Goal: Transaction & Acquisition: Purchase product/service

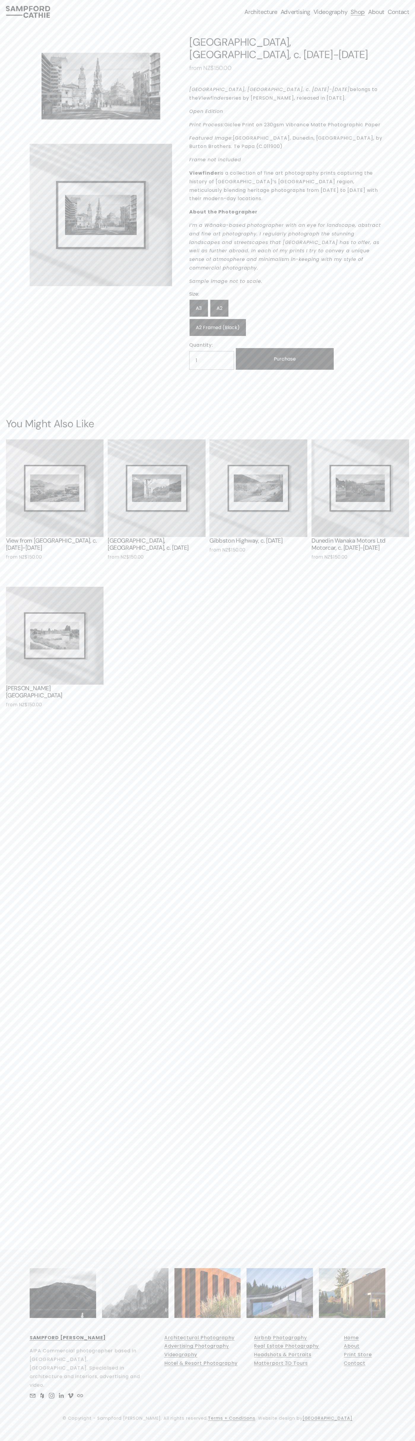
click at [219, 299] on label "A2" at bounding box center [219, 307] width 19 height 17
click at [0, 0] on input "A2" at bounding box center [0, 0] width 0 height 0
click at [120, 4] on div "Skip to Content Architecture Architectural Photography" at bounding box center [207, 11] width 415 height 23
click at [402, 582] on div "Quick View View from Wānaka Hill Lookout, c. 1900-1930 from NZ$150.00" at bounding box center [207, 574] width 403 height 270
click at [269, 1440] on html "0 Skip to Content" at bounding box center [207, 720] width 415 height 1441
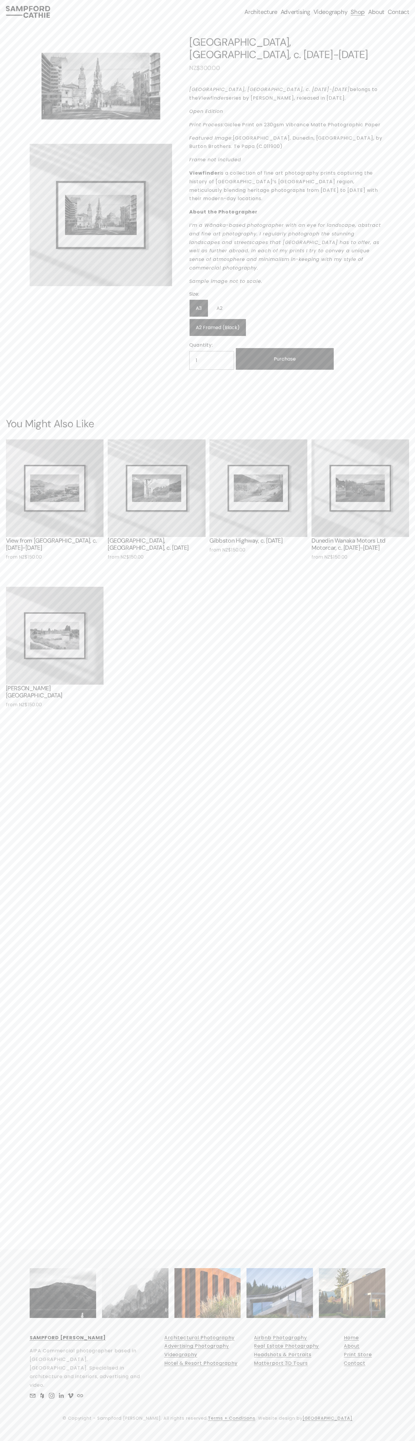
click at [13, 336] on div "1 / 2 Image 1 of 2 Image 2 of 2 Customhouse Square, Dunedin, c. 1880-1900 NZ$30…" at bounding box center [207, 372] width 415 height 698
click at [219, 299] on label "A2" at bounding box center [219, 307] width 19 height 17
click at [0, 0] on input "A2" at bounding box center [0, 0] width 0 height 0
click at [219, 299] on label "A2" at bounding box center [219, 307] width 19 height 17
click at [0, 0] on input "A2" at bounding box center [0, 0] width 0 height 0
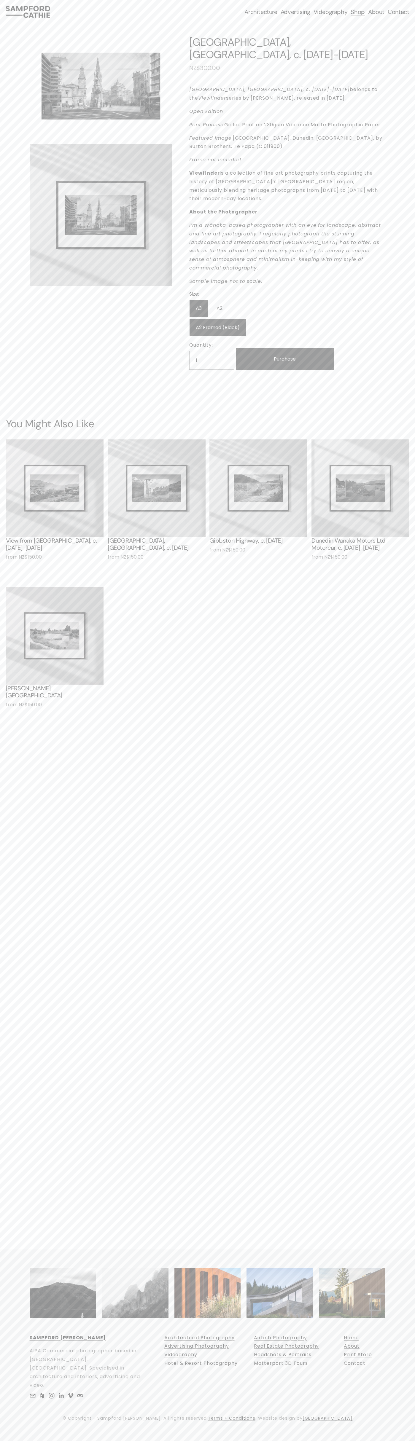
click at [246, 90] on em "[GEOGRAPHIC_DATA], [GEOGRAPHIC_DATA], c. [DATE]-[DATE]" at bounding box center [269, 89] width 160 height 7
click at [251, 19] on div "Skip to Content Architecture Architectural Photography" at bounding box center [207, 11] width 415 height 23
click at [414, 675] on html "0 Skip to Content" at bounding box center [207, 720] width 415 height 1441
click at [172, 1440] on html "0 Skip to Content" at bounding box center [207, 720] width 415 height 1441
click at [27, 47] on div "1 / 2 Image 1 of 2 Image 2 of 2 Customhouse Square, Dunedin, c. 1880-1900 NZ$30…" at bounding box center [207, 203] width 367 height 360
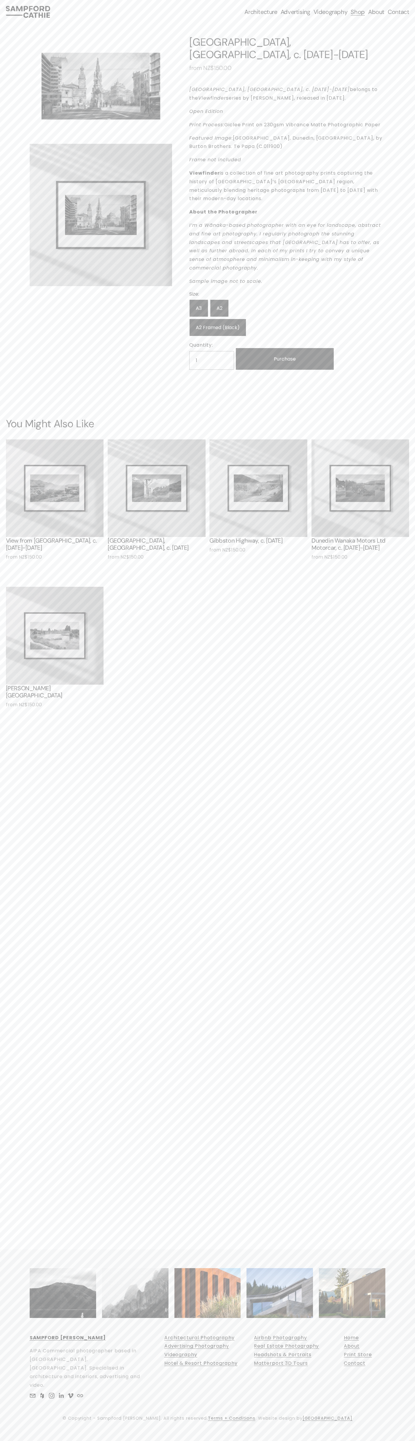
click at [219, 299] on label "A2" at bounding box center [219, 307] width 19 height 17
click at [0, 0] on input "A2" at bounding box center [0, 0] width 0 height 0
click at [246, 90] on em "[GEOGRAPHIC_DATA], [GEOGRAPHIC_DATA], c. [DATE]-[DATE]" at bounding box center [269, 89] width 160 height 7
